Goal: Task Accomplishment & Management: Use online tool/utility

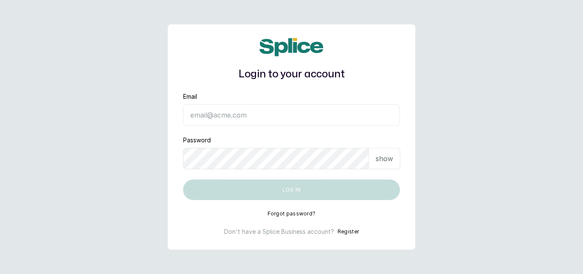
type input "[EMAIL_ADDRESS][DOMAIN_NAME]"
click at [292, 190] on button "Log in" at bounding box center [291, 189] width 217 height 20
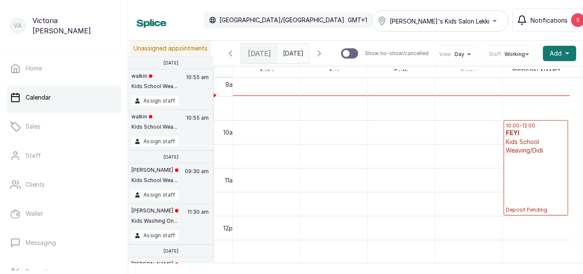
click at [571, 20] on div "5" at bounding box center [578, 20] width 14 height 14
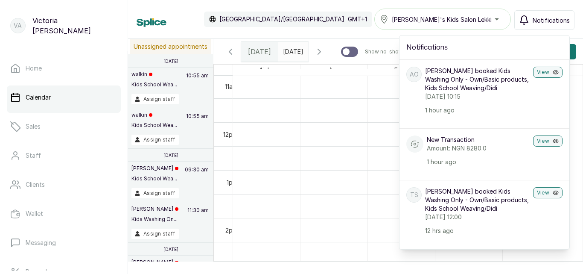
scroll to position [460, 0]
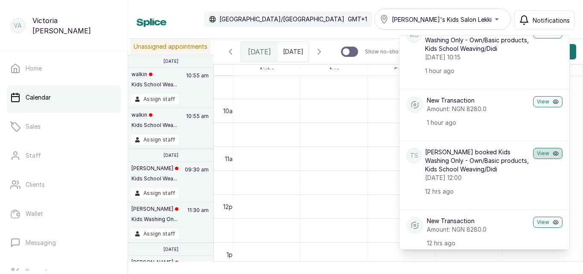
click at [535, 153] on button "View" at bounding box center [547, 153] width 29 height 11
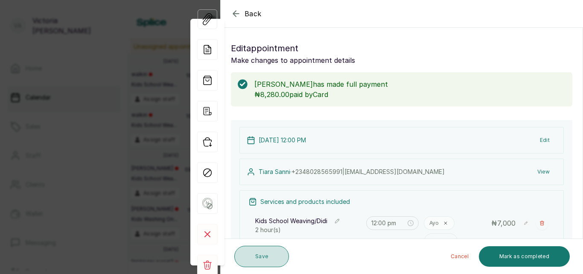
click at [269, 253] on button "Save" at bounding box center [261, 256] width 55 height 21
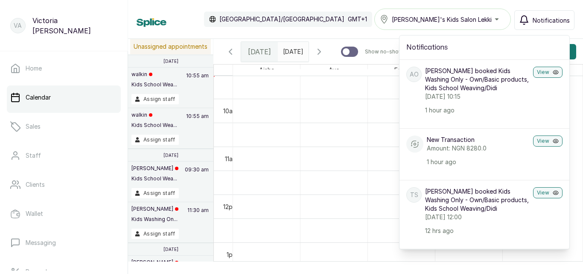
click at [461, 101] on div "Anaya Odu booked Kids Washing Only - Own/Basic products, Kids School Weaving/Di…" at bounding box center [477, 91] width 105 height 48
click at [535, 71] on button "View" at bounding box center [547, 72] width 29 height 11
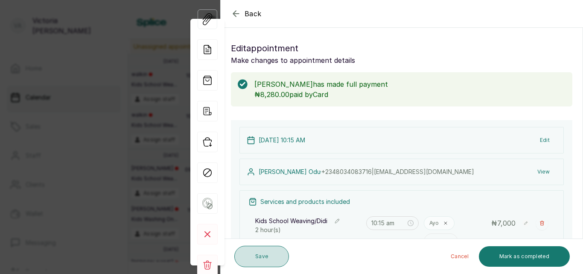
click at [271, 253] on button "Save" at bounding box center [261, 256] width 55 height 21
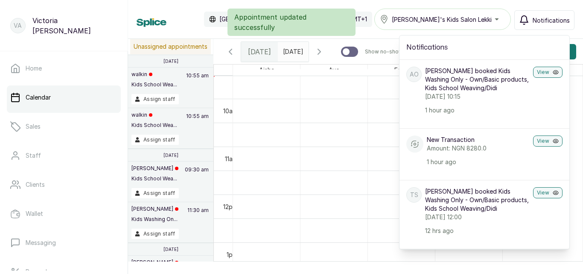
click at [544, 21] on div "Appointment updated successfully" at bounding box center [291, 22] width 583 height 27
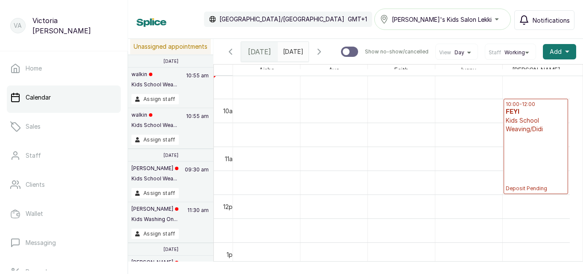
click at [231, 52] on icon "button" at bounding box center [230, 51] width 3 height 5
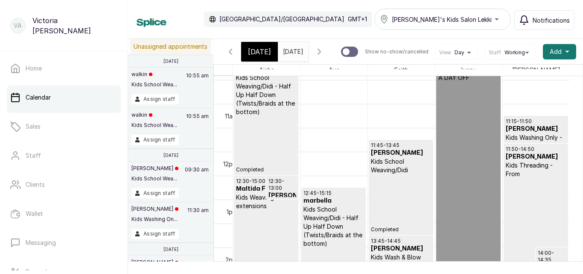
scroll to position [506, 0]
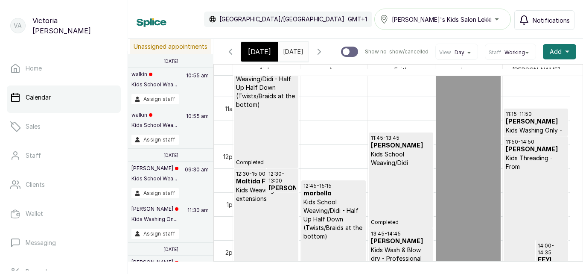
click at [423, 200] on div "11:45 - 13:45 Steph Ogundoyin Kids School Weaving/Didi Completed" at bounding box center [401, 180] width 60 height 91
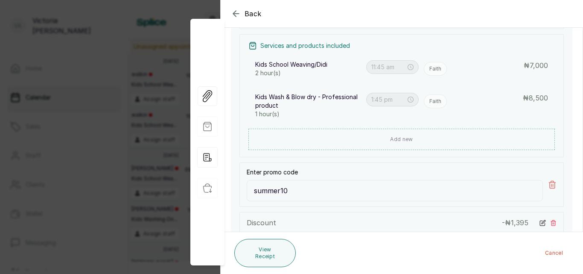
scroll to position [164, 0]
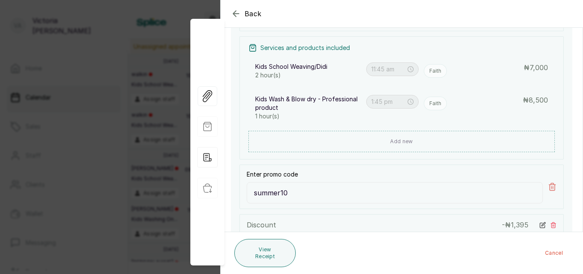
click at [235, 15] on icon "button" at bounding box center [236, 14] width 6 height 6
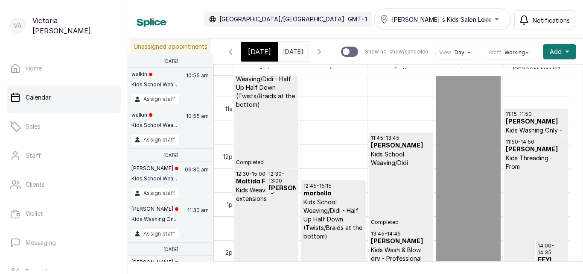
click at [264, 56] on span "Today" at bounding box center [259, 52] width 23 height 10
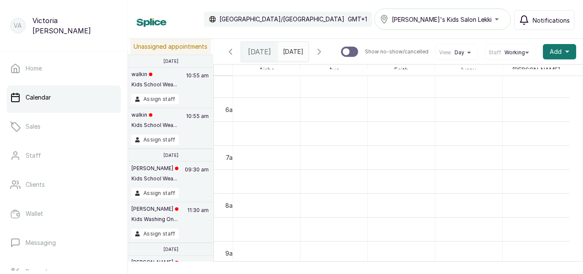
scroll to position [263, 0]
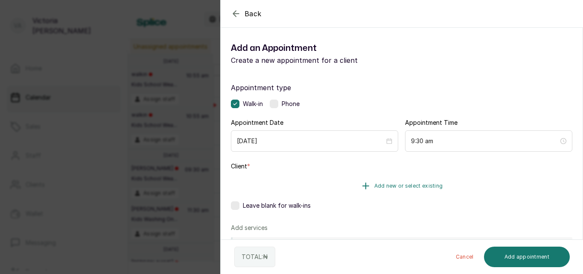
click at [406, 184] on span "Add new or select existing" at bounding box center [409, 185] width 69 height 7
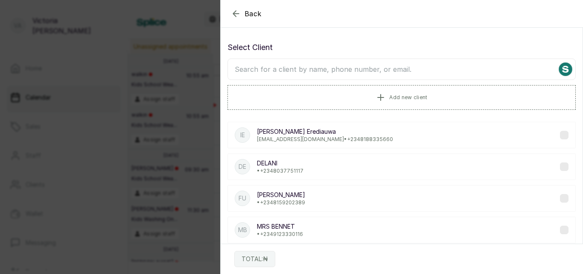
click at [343, 73] on input "text" at bounding box center [402, 69] width 348 height 21
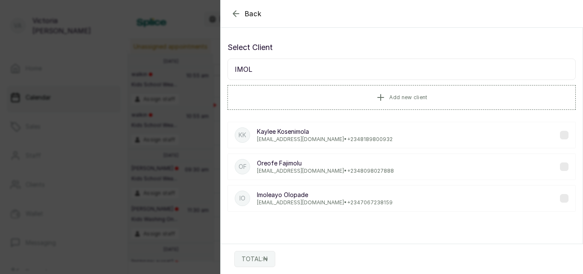
type input "IMOL"
click at [303, 199] on p "imoleayoalaoluwa@gmail.com • +234 7067238159" at bounding box center [325, 202] width 136 height 7
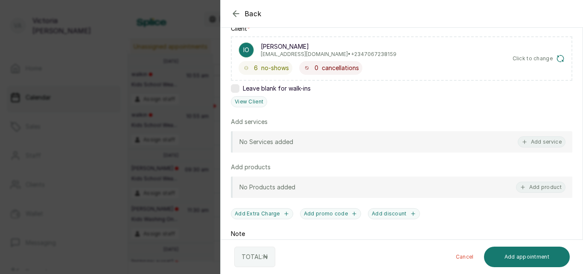
scroll to position [149, 0]
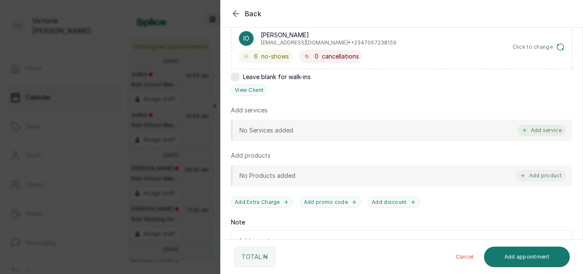
click at [530, 128] on button "Add service" at bounding box center [542, 130] width 48 height 11
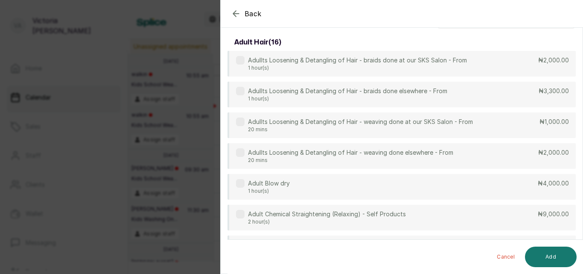
scroll to position [0, 0]
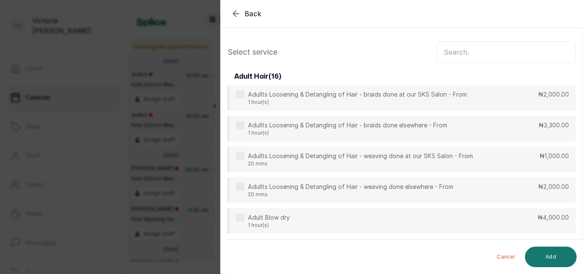
click at [451, 46] on input "text" at bounding box center [506, 51] width 139 height 21
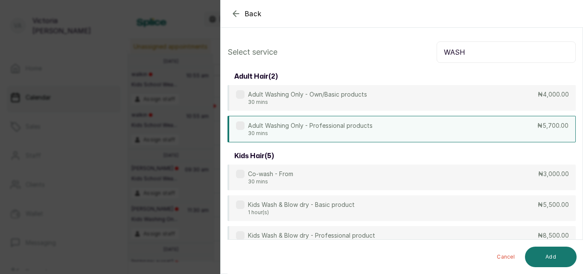
click at [237, 129] on label at bounding box center [240, 125] width 9 height 9
click at [483, 54] on input "WASH" at bounding box center [506, 51] width 139 height 21
type input "W"
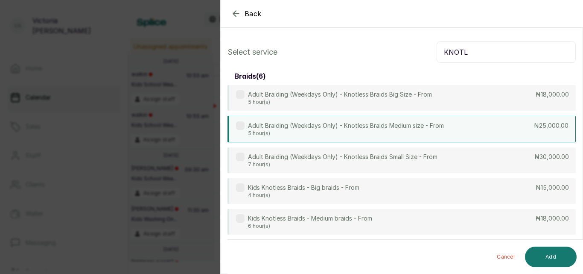
type input "KNOTL"
click at [242, 126] on label at bounding box center [240, 125] width 9 height 9
click at [536, 252] on button "Add" at bounding box center [551, 256] width 52 height 20
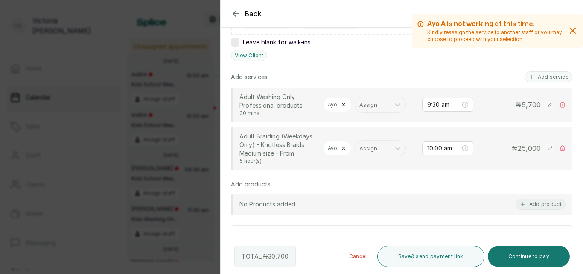
scroll to position [187, 0]
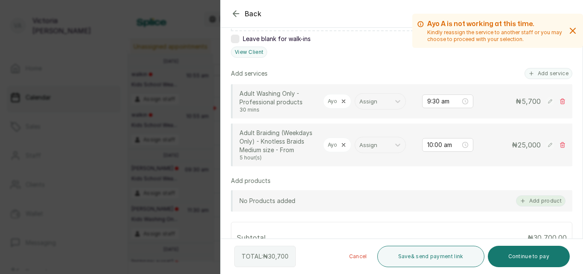
click at [539, 202] on button "Add product" at bounding box center [541, 200] width 50 height 11
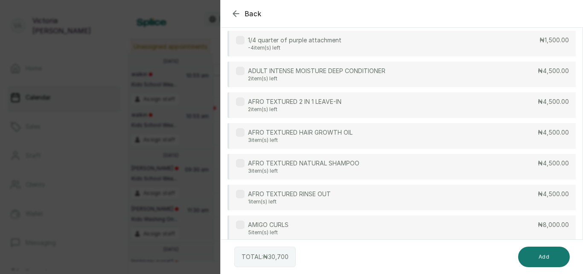
scroll to position [0, 0]
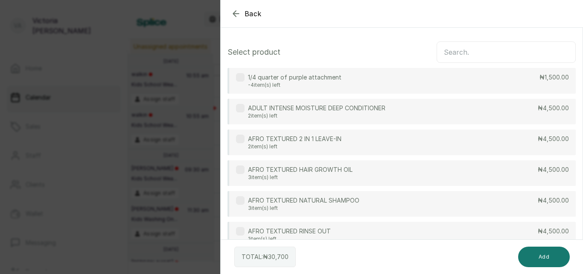
click at [454, 52] on input "text" at bounding box center [506, 51] width 139 height 21
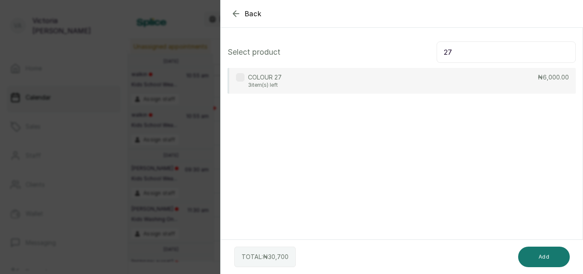
click at [318, 91] on div "COLOUR 27 3 item(s) left ₦6,000.00" at bounding box center [402, 81] width 348 height 26
click at [465, 47] on input "27" at bounding box center [506, 51] width 139 height 21
type input "2"
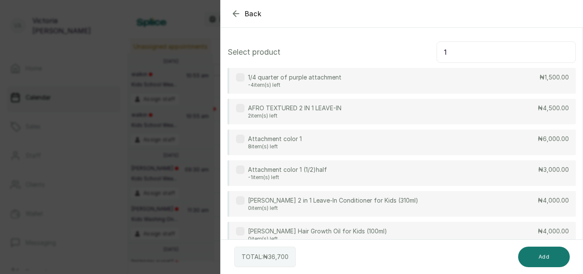
type input "1"
click at [245, 171] on div "Attachment color 1 (1/2)half -1 item(s) left" at bounding box center [281, 172] width 91 height 15
click at [243, 142] on label at bounding box center [240, 139] width 9 height 9
click at [536, 248] on button "Add" at bounding box center [544, 256] width 52 height 20
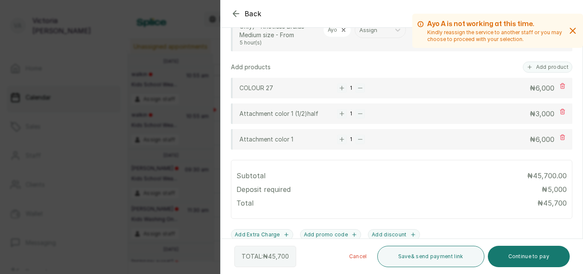
scroll to position [301, 0]
click at [560, 87] on icon at bounding box center [563, 87] width 6 height 6
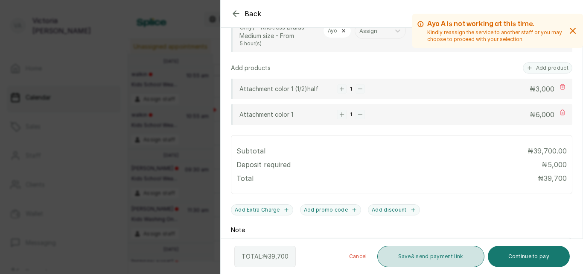
click at [414, 248] on button "Save & send payment link" at bounding box center [431, 256] width 107 height 21
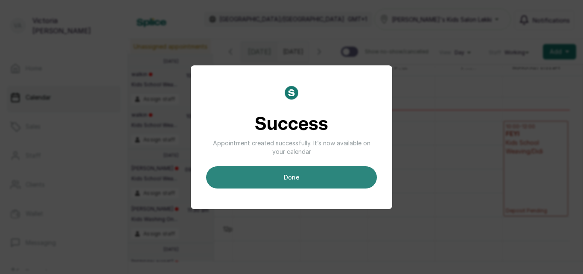
click at [313, 176] on button "done" at bounding box center [291, 177] width 171 height 22
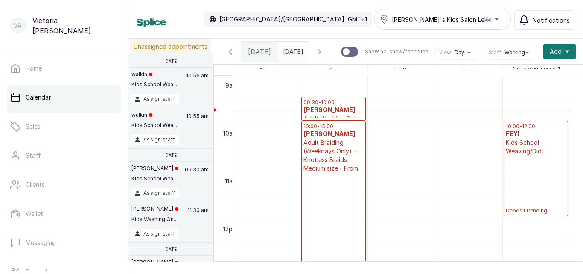
scroll to position [287, 0]
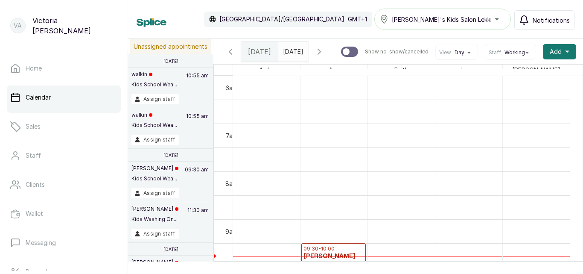
click at [307, 56] on div at bounding box center [293, 49] width 31 height 15
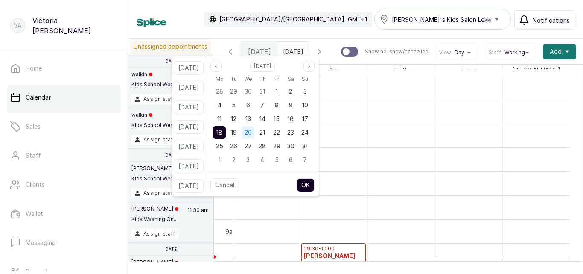
click at [252, 133] on span "20" at bounding box center [248, 132] width 7 height 7
click at [315, 185] on button "OK" at bounding box center [306, 185] width 18 height 14
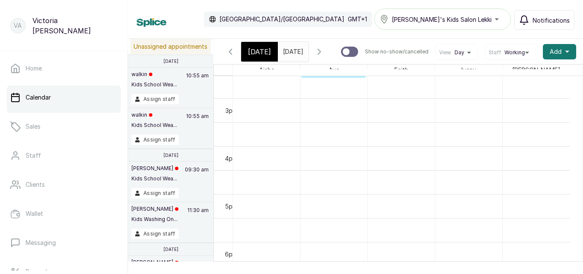
scroll to position [633, 0]
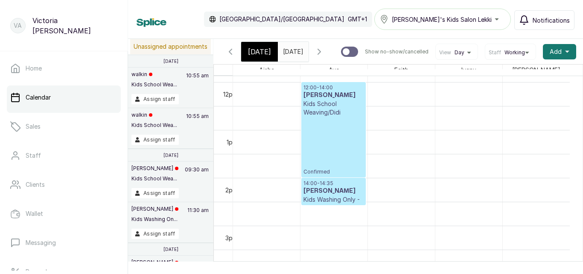
type input "20/08/2025"
